Goal: Task Accomplishment & Management: Use online tool/utility

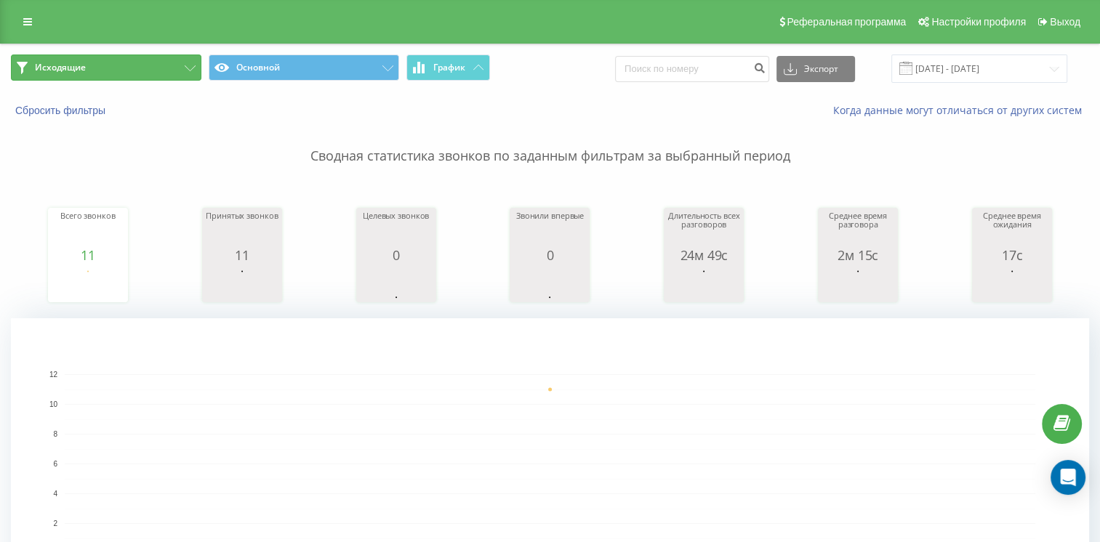
click at [148, 75] on button "Исходящие" at bounding box center [106, 68] width 190 height 26
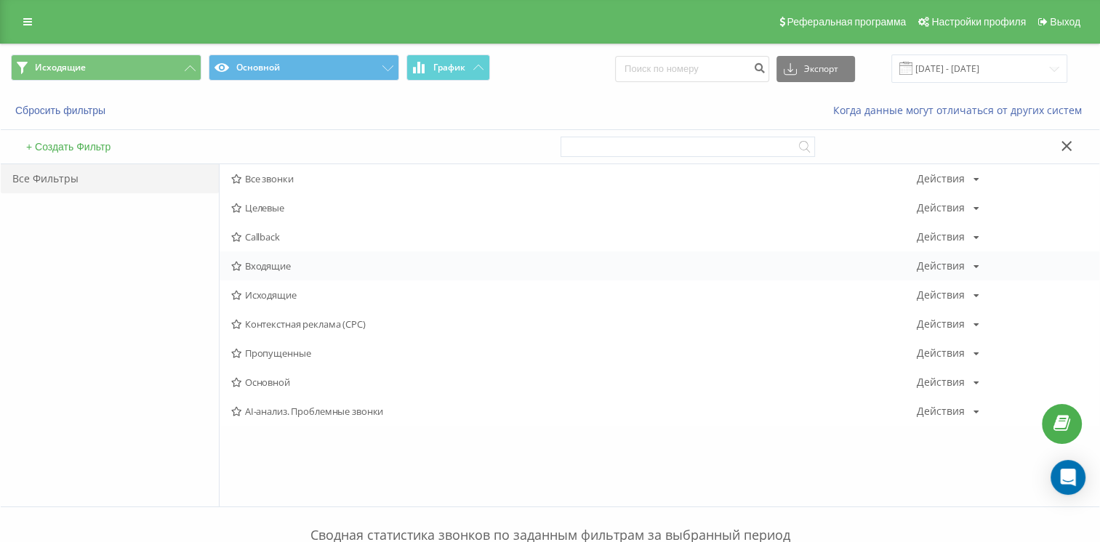
click at [275, 266] on span "Входящие" at bounding box center [573, 266] width 685 height 10
